Goal: Task Accomplishment & Management: Manage account settings

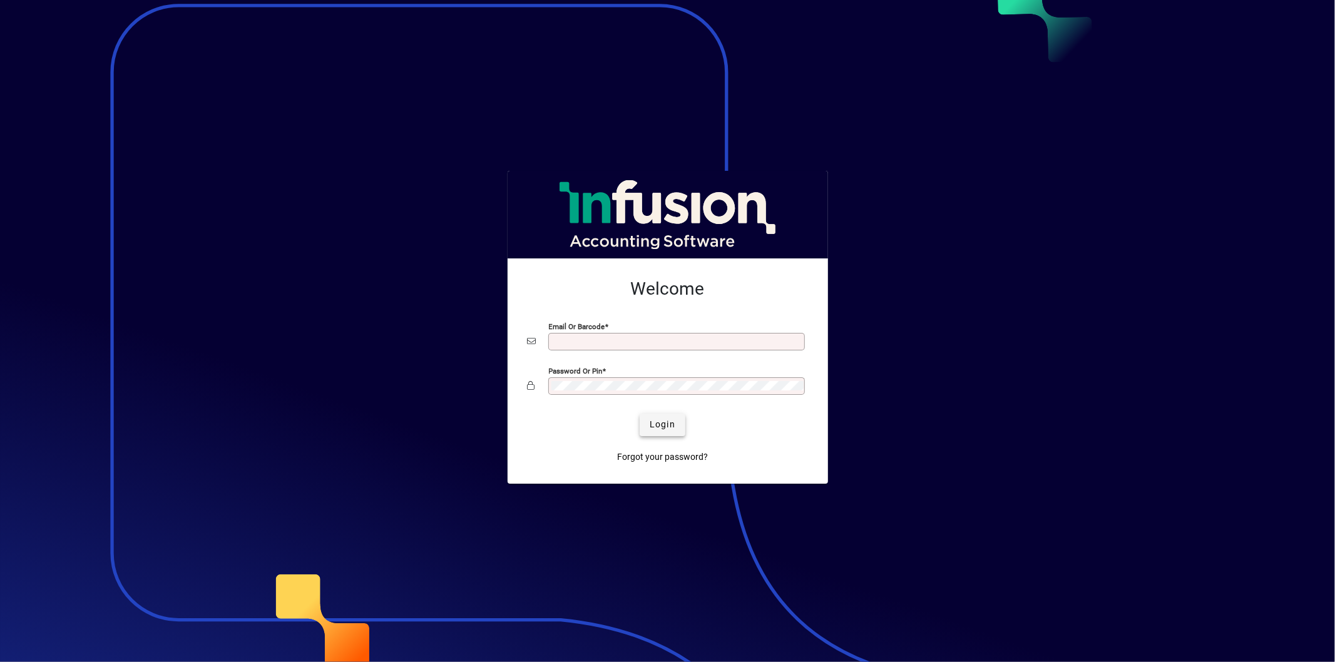
type input "**********"
click at [663, 417] on span "submit" at bounding box center [663, 425] width 46 height 30
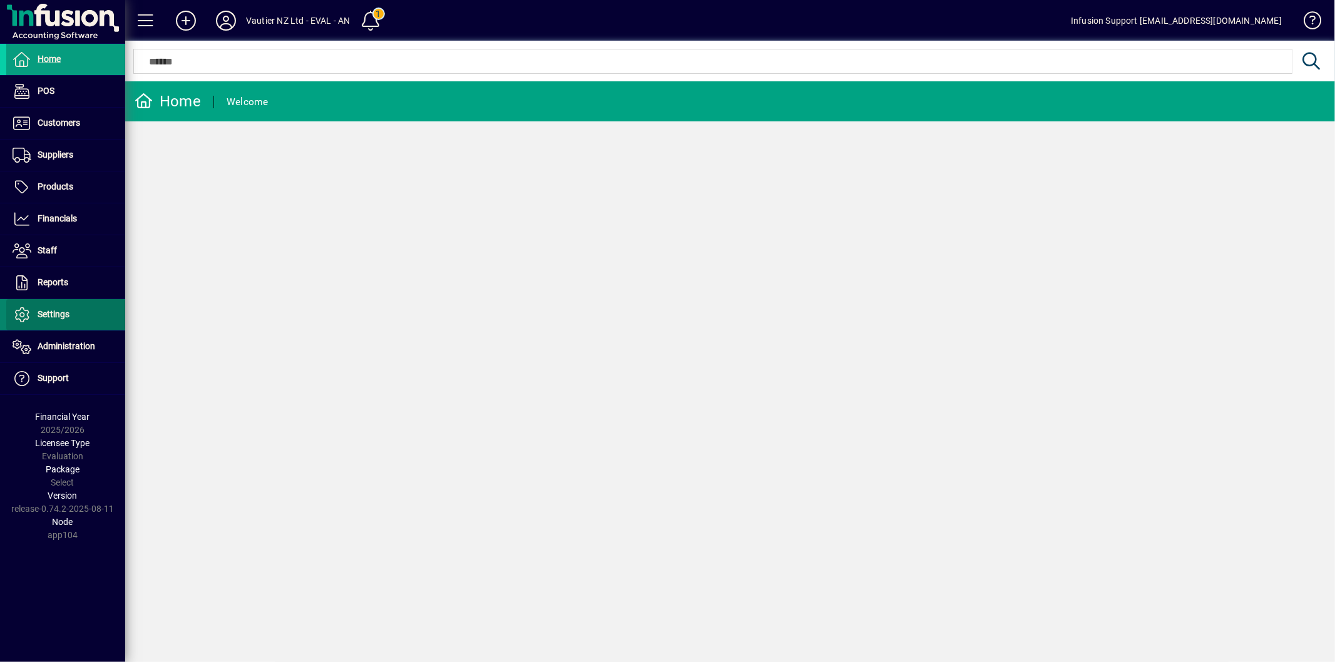
click at [72, 329] on span at bounding box center [65, 315] width 119 height 30
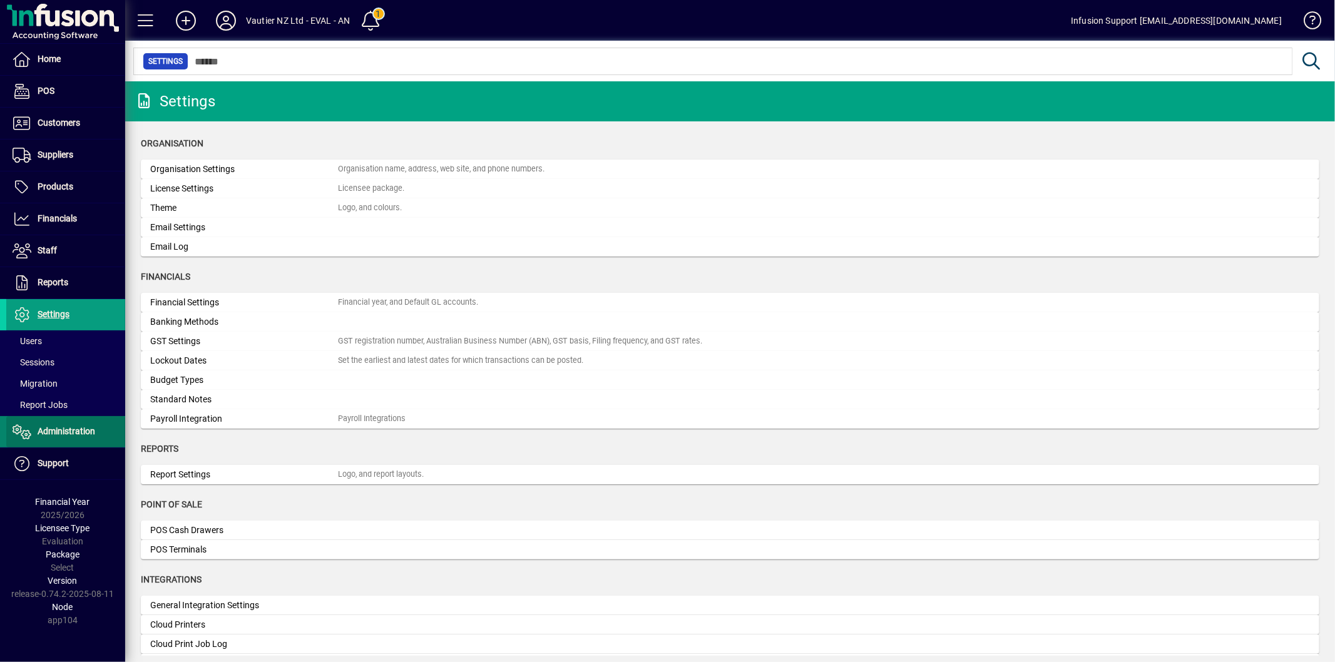
click at [36, 426] on span "Administration" at bounding box center [50, 431] width 89 height 15
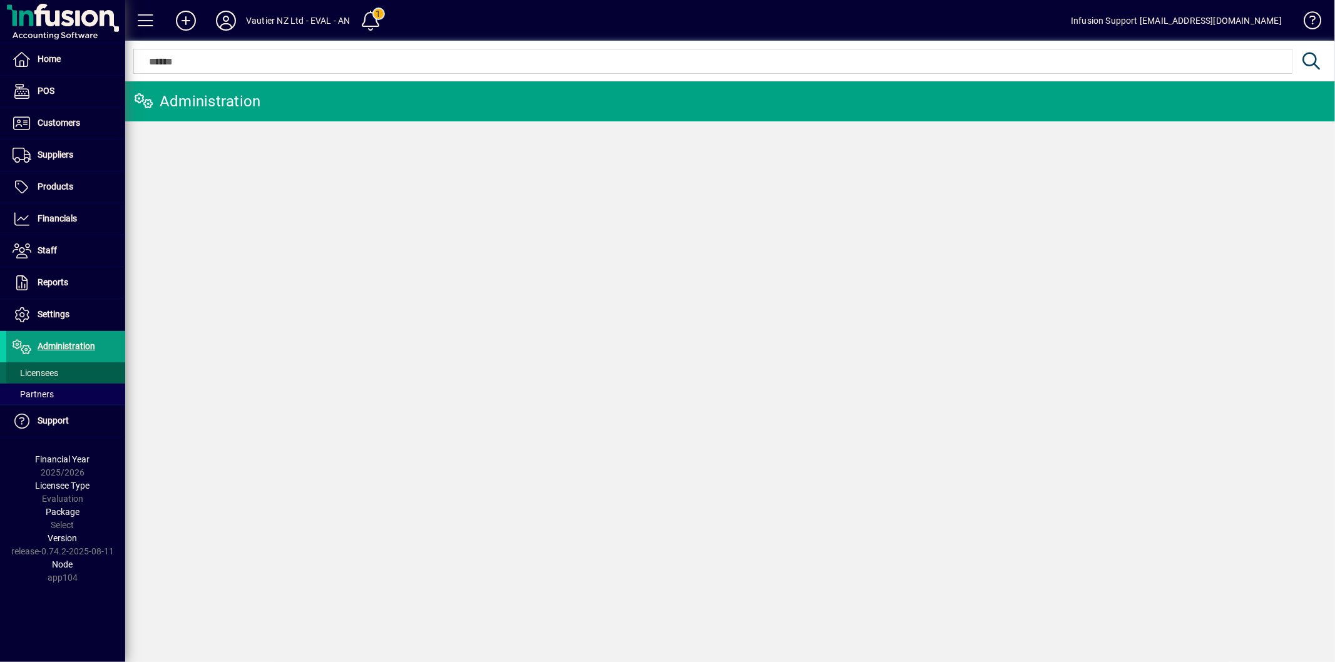
click at [19, 371] on span "Licensees" at bounding box center [36, 373] width 46 height 10
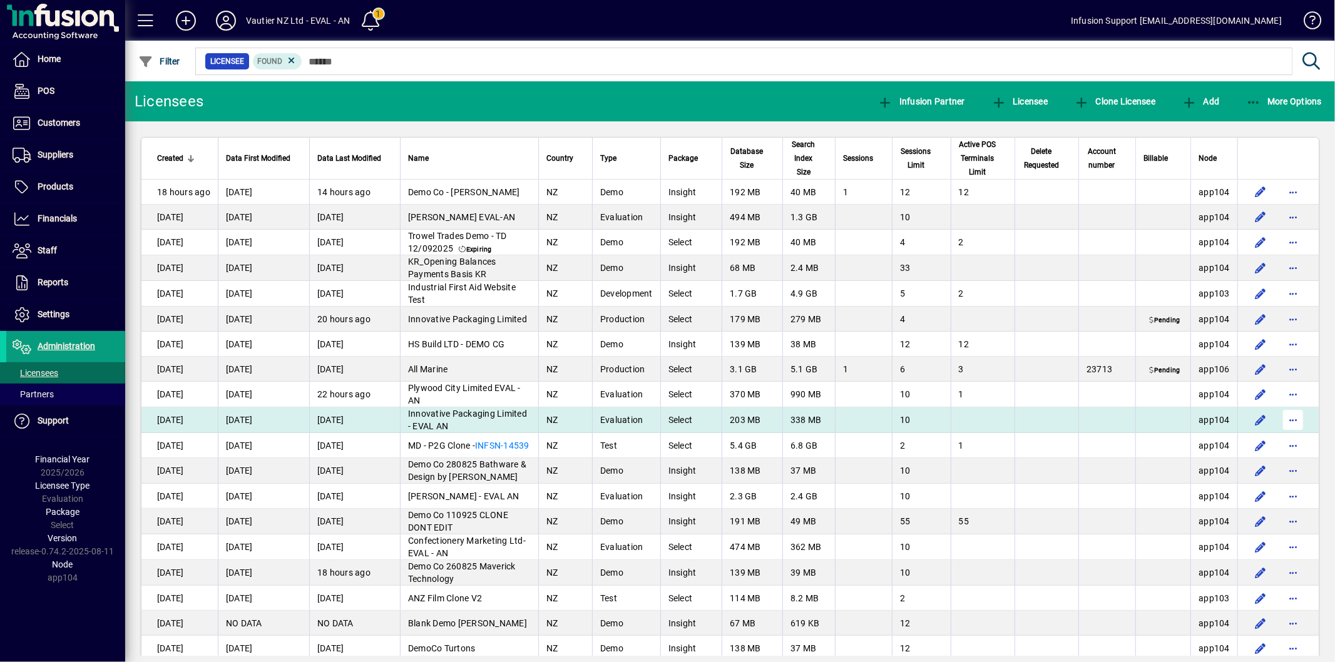
click at [1288, 429] on span "button" at bounding box center [1293, 420] width 30 height 30
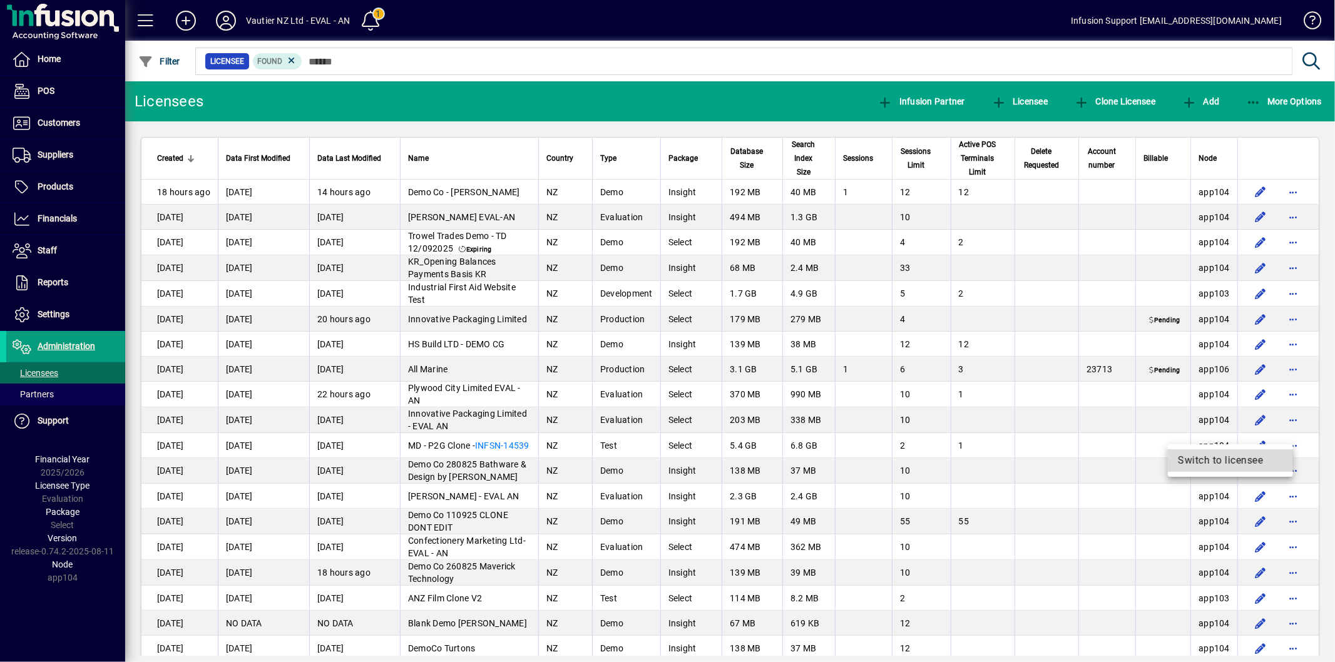
click at [1216, 453] on span "Switch to licensee" at bounding box center [1230, 460] width 105 height 15
